Goal: Task Accomplishment & Management: Complete application form

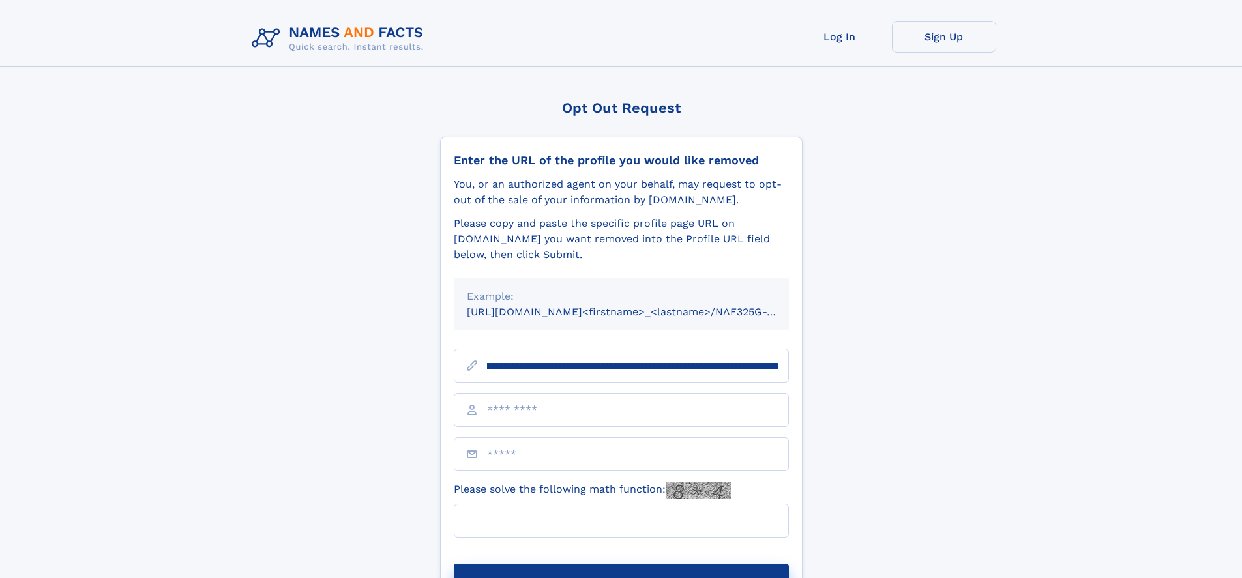
scroll to position [0, 147]
type input "**********"
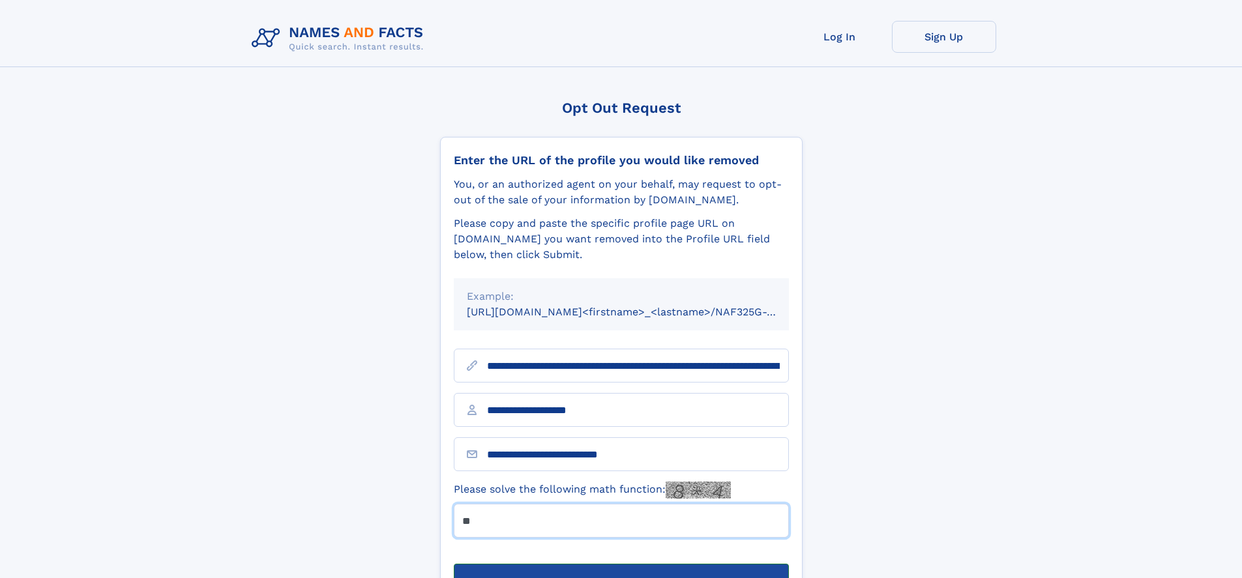
type input "**"
click at [620, 564] on button "Submit Opt Out Request" at bounding box center [621, 585] width 335 height 42
